Goal: Task Accomplishment & Management: Manage account settings

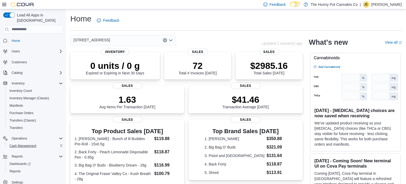
scroll to position [1, 0]
click at [21, 167] on link "Reports" at bounding box center [14, 170] width 15 height 6
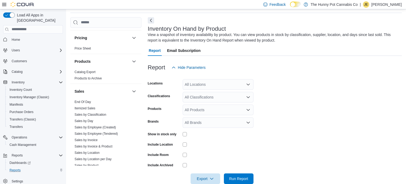
scroll to position [237, 0]
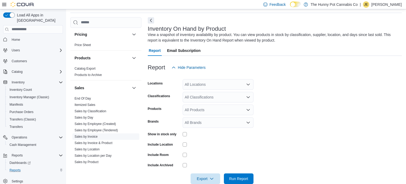
click at [89, 136] on link "Sales by Invoice" at bounding box center [85, 136] width 23 height 4
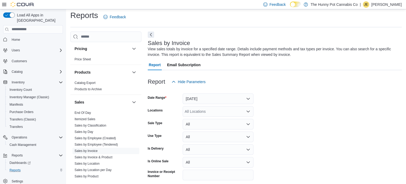
scroll to position [18, 0]
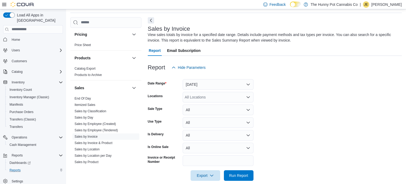
click at [204, 93] on div "All Locations" at bounding box center [218, 97] width 71 height 11
type input "***"
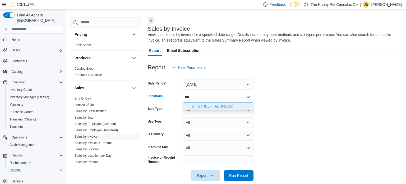
click at [212, 104] on span "[STREET_ADDRESS]" at bounding box center [215, 105] width 36 height 5
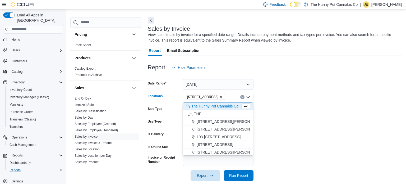
click at [280, 109] on form "Date Range [DATE] Locations [STREET_ADDRESS] Selected. [STREET_ADDRESS] Press B…" at bounding box center [275, 127] width 254 height 108
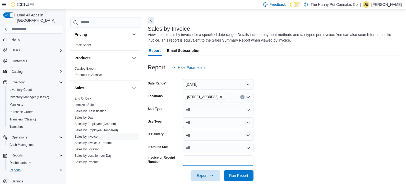
click at [207, 161] on input "Invoice or Receipt Number" at bounding box center [218, 160] width 71 height 11
click at [233, 174] on span "Run Report" at bounding box center [238, 174] width 19 height 5
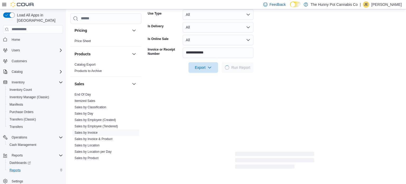
scroll to position [128, 0]
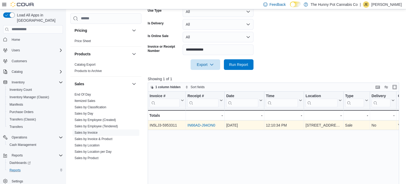
click at [197, 123] on link "IN66AD-J94ON0" at bounding box center [201, 125] width 28 height 4
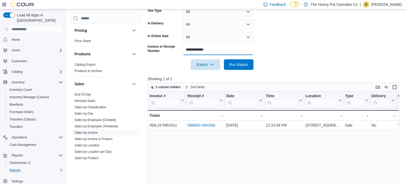
click at [215, 48] on input "**********" at bounding box center [218, 49] width 71 height 11
type input "**********"
click at [247, 65] on span "Run Report" at bounding box center [238, 64] width 19 height 5
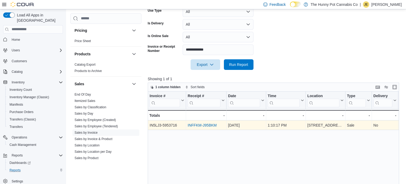
click at [192, 125] on link "INFFKM-J95BKM" at bounding box center [202, 125] width 29 height 4
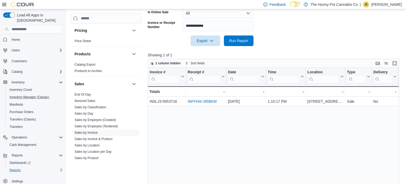
scroll to position [153, 0]
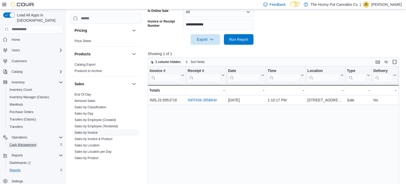
click at [28, 141] on span "Cash Management" at bounding box center [23, 144] width 27 height 6
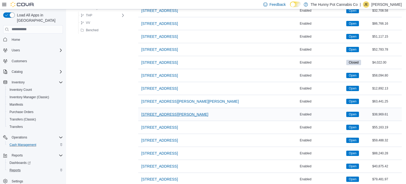
scroll to position [324, 0]
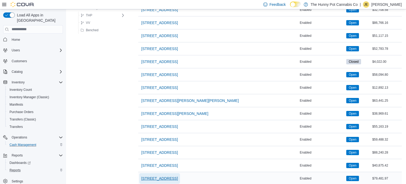
click at [161, 175] on span "495 Welland Ave" at bounding box center [159, 177] width 36 height 5
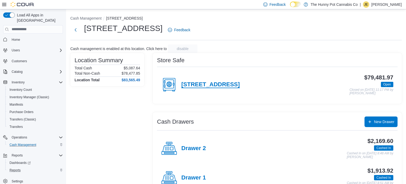
click at [201, 85] on h4 "495 Welland Ave" at bounding box center [210, 84] width 58 height 7
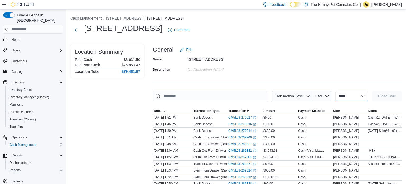
click at [347, 94] on select "**********" at bounding box center [351, 96] width 32 height 11
select select "**********"
click at [335, 91] on select "**********" at bounding box center [351, 96] width 32 height 11
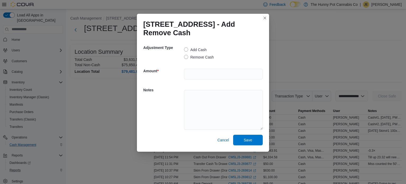
click at [205, 57] on label "Remove Cash" at bounding box center [199, 57] width 30 height 6
click at [207, 78] on input "number" at bounding box center [223, 74] width 79 height 11
type input "***"
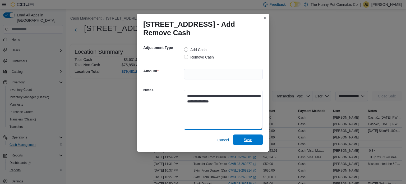
type textarea "**********"
click at [251, 140] on span "Save" at bounding box center [248, 139] width 8 height 5
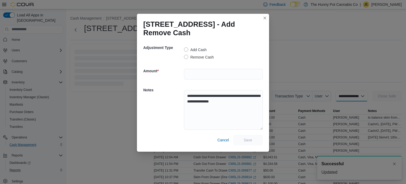
select select
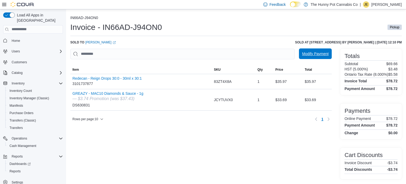
click at [328, 57] on span "Modify Payment" at bounding box center [315, 53] width 26 height 11
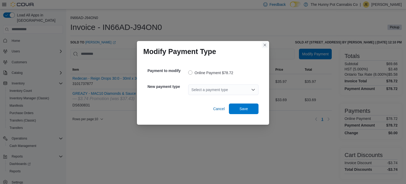
click at [265, 45] on button "Closes this modal window" at bounding box center [264, 45] width 6 height 6
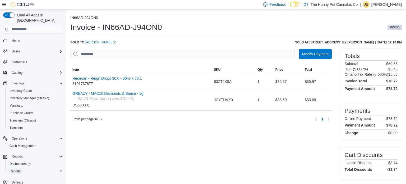
click at [20, 169] on span "Reports" at bounding box center [15, 171] width 11 height 4
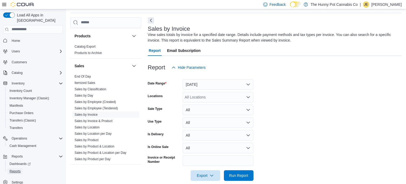
scroll to position [25, 0]
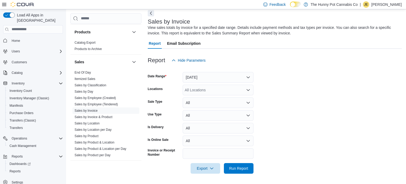
click at [227, 90] on div "All Locations" at bounding box center [218, 90] width 71 height 11
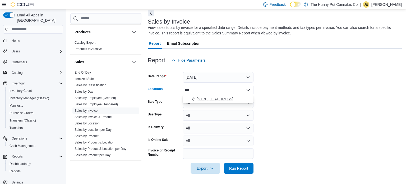
type input "***"
click at [220, 100] on span "495 Welland Ave" at bounding box center [215, 98] width 36 height 5
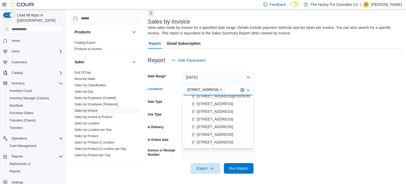
scroll to position [171, 0]
click at [275, 121] on form "Date Range Yesterday Locations 495 Welland Ave Combo box. Selected. 495 Welland…" at bounding box center [275, 120] width 254 height 108
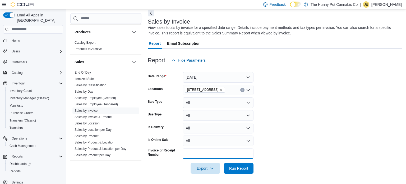
click at [212, 155] on input "Invoice or Receipt Number" at bounding box center [218, 153] width 71 height 11
type input "**********"
click at [244, 171] on span "Run Report" at bounding box center [238, 167] width 23 height 11
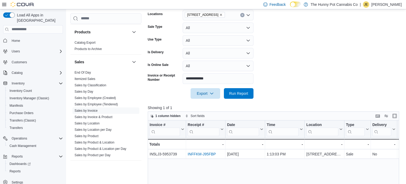
scroll to position [100, 0]
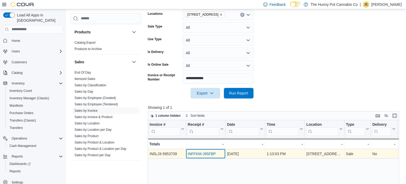
click at [192, 150] on div "INFFKM-J95FBP" at bounding box center [206, 153] width 36 height 6
click at [195, 153] on link "INFFKM-J95FBP" at bounding box center [202, 153] width 28 height 4
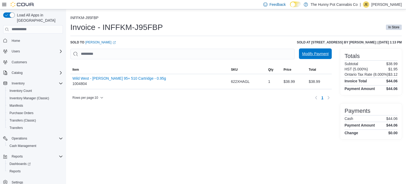
click at [321, 50] on span "Modify Payment" at bounding box center [315, 53] width 26 height 11
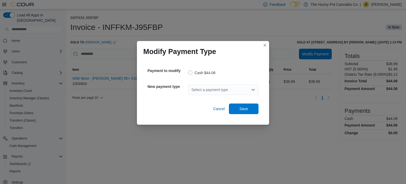
click at [239, 89] on div "Select a payment type" at bounding box center [223, 89] width 70 height 11
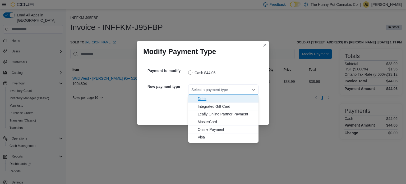
click at [217, 98] on span "Debit" at bounding box center [227, 98] width 58 height 5
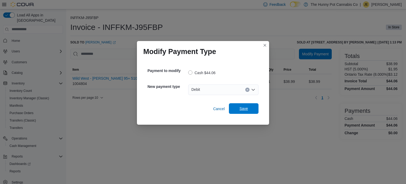
click at [252, 109] on span "Save" at bounding box center [243, 108] width 23 height 11
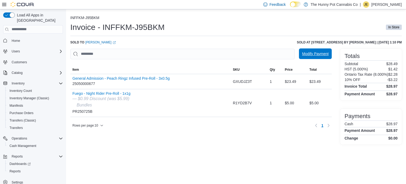
click at [318, 57] on span "Modify Payment" at bounding box center [315, 53] width 26 height 11
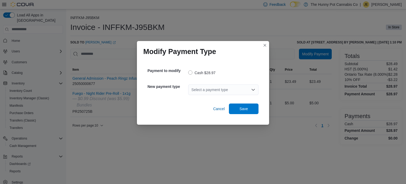
click at [236, 90] on div "Select a payment type" at bounding box center [223, 89] width 70 height 11
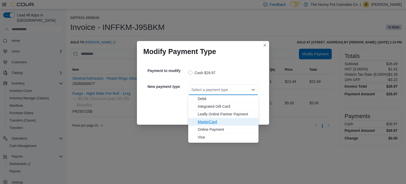
click at [229, 121] on span "MasterCard" at bounding box center [227, 121] width 58 height 5
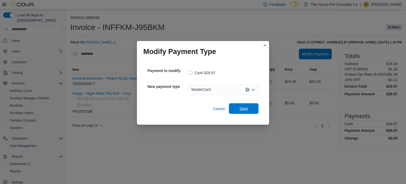
click at [249, 104] on span "Save" at bounding box center [243, 108] width 23 height 11
